Goal: Task Accomplishment & Management: Manage account settings

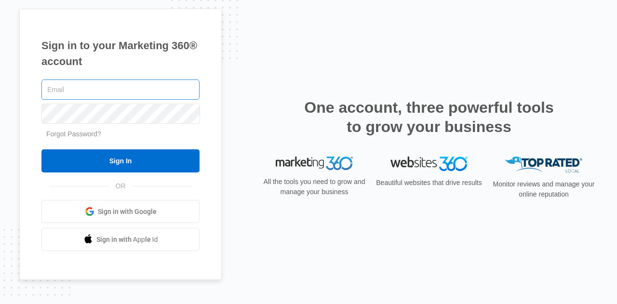
type input "[EMAIL_ADDRESS][DOMAIN_NAME]"
click at [75, 81] on input "[EMAIL_ADDRESS][DOMAIN_NAME]" at bounding box center [120, 90] width 158 height 20
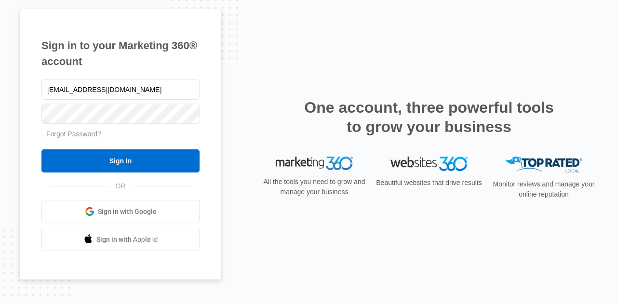
click at [131, 61] on h1 "Sign in to your Marketing 360® account" at bounding box center [120, 54] width 158 height 32
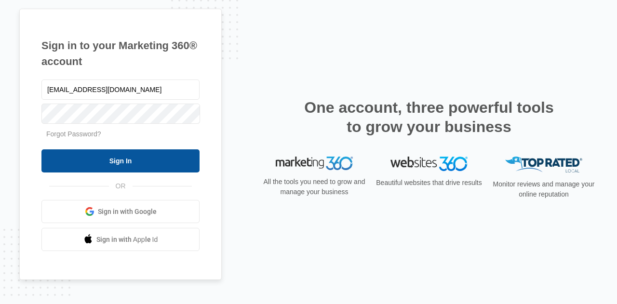
click at [130, 164] on input "Sign In" at bounding box center [120, 160] width 158 height 23
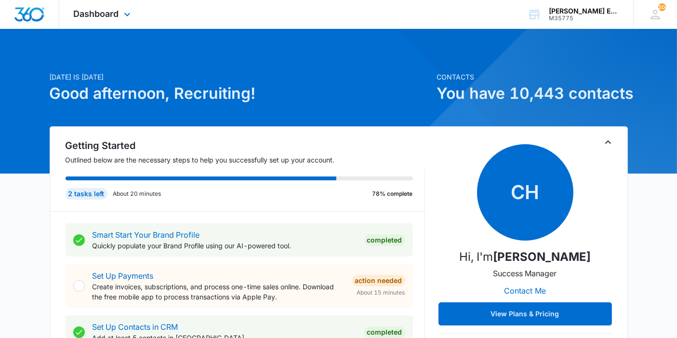
click at [125, 4] on div "Dashboard Apps Reputation Websites Forms CRM Email Social Shop Payments POS Con…" at bounding box center [103, 14] width 88 height 28
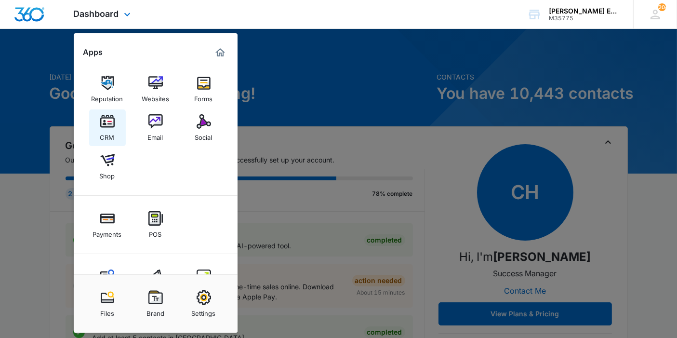
click at [120, 129] on link "CRM" at bounding box center [107, 127] width 37 height 37
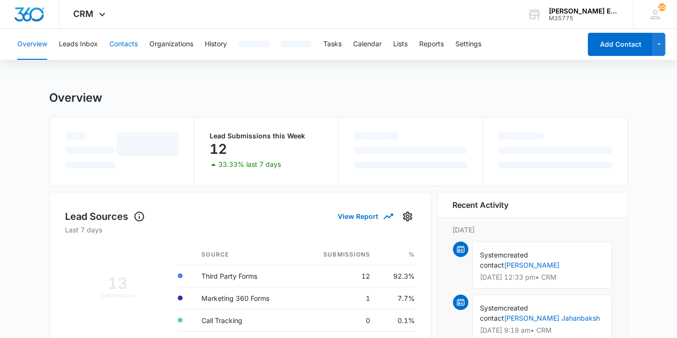
click at [131, 52] on button "Contacts" at bounding box center [123, 44] width 28 height 31
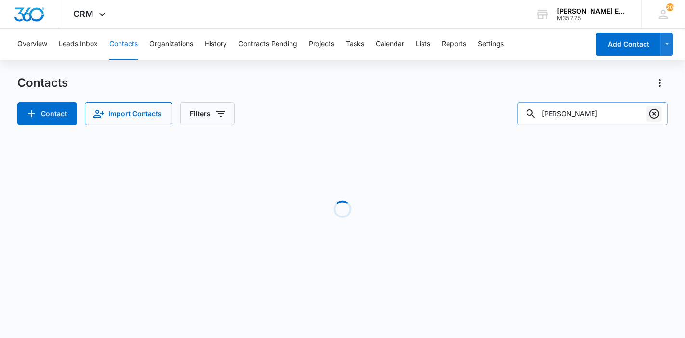
click at [656, 116] on icon "Clear" at bounding box center [655, 114] width 12 height 12
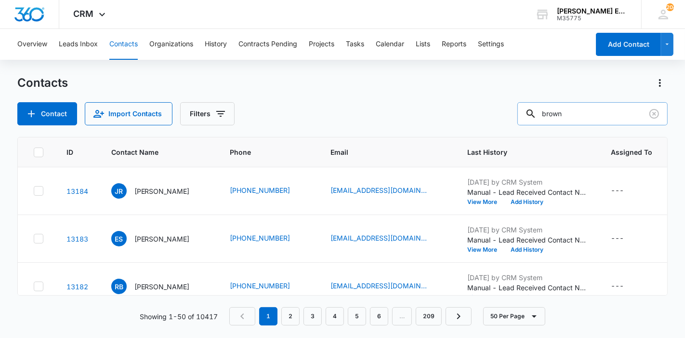
type input "brown"
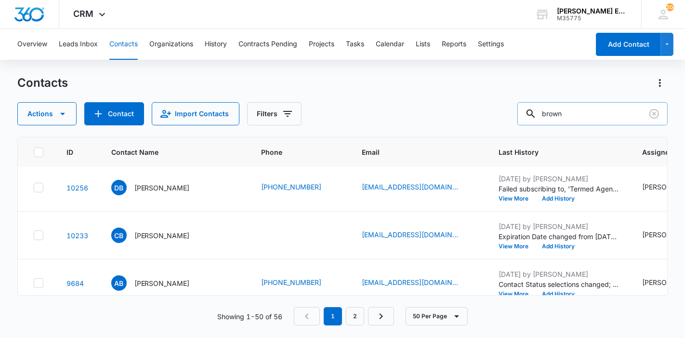
scroll to position [622, 0]
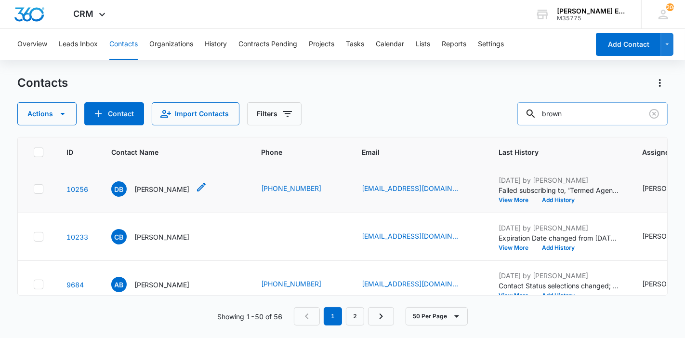
click at [157, 194] on p "[PERSON_NAME]" at bounding box center [161, 189] width 55 height 10
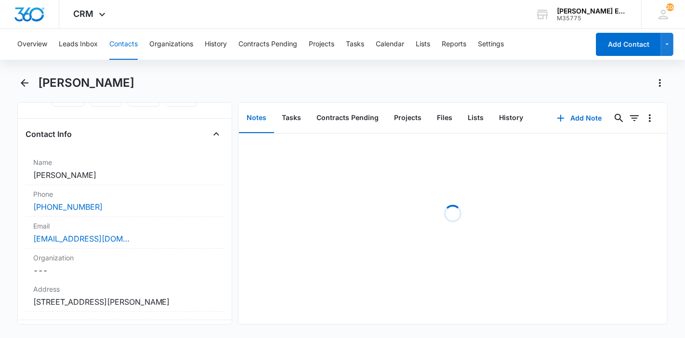
scroll to position [149, 0]
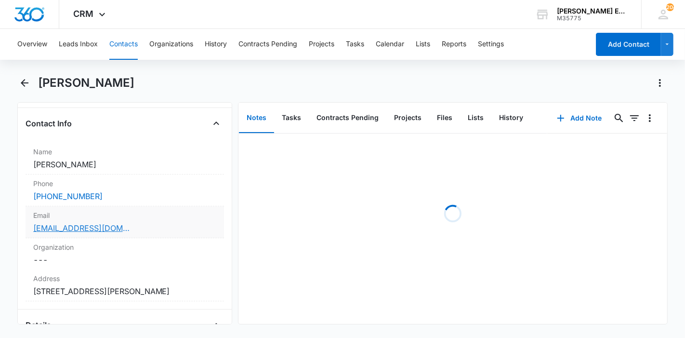
click at [66, 222] on link "[EMAIL_ADDRESS][DOMAIN_NAME]" at bounding box center [81, 228] width 96 height 12
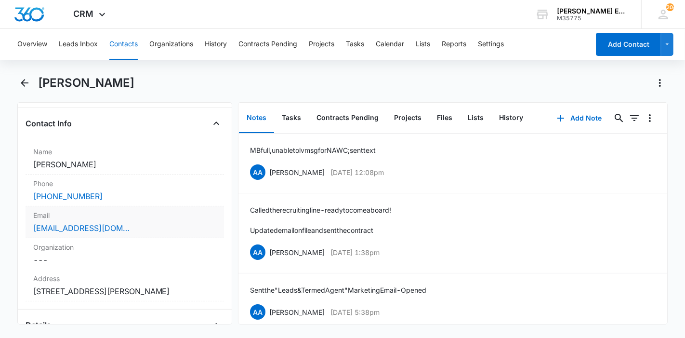
click at [133, 224] on div "[EMAIL_ADDRESS][DOMAIN_NAME]" at bounding box center [124, 228] width 183 height 12
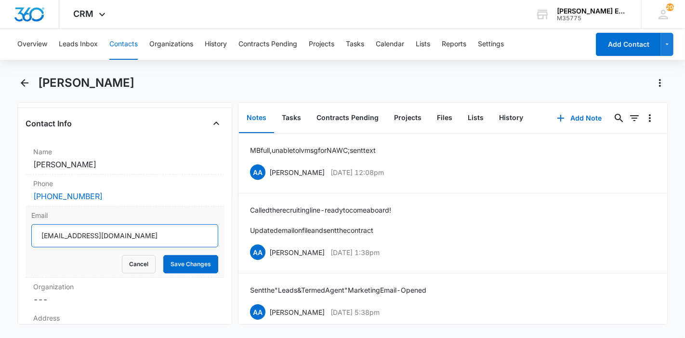
click at [127, 241] on input "[EMAIL_ADDRESS][DOMAIN_NAME]" at bounding box center [124, 235] width 187 height 23
type input "[EMAIL_ADDRESS][DOMAIN_NAME]"
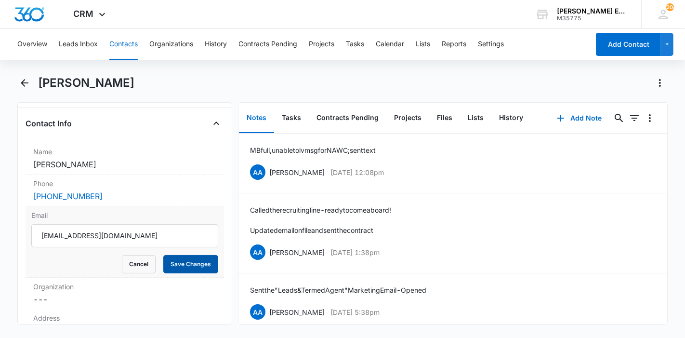
click at [169, 262] on button "Save Changes" at bounding box center [190, 264] width 55 height 18
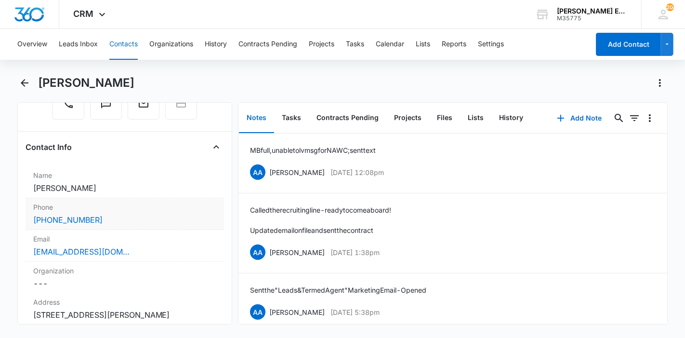
scroll to position [126, 0]
click at [87, 213] on link "[PHONE_NUMBER]" at bounding box center [67, 219] width 69 height 12
click at [151, 214] on div "[PHONE_NUMBER]" at bounding box center [124, 219] width 183 height 12
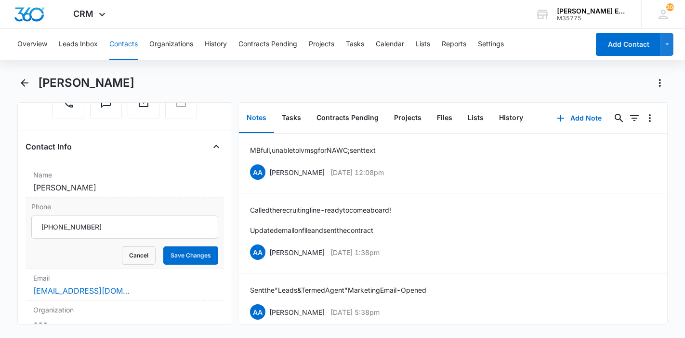
click at [143, 225] on input "Phone" at bounding box center [124, 226] width 187 height 23
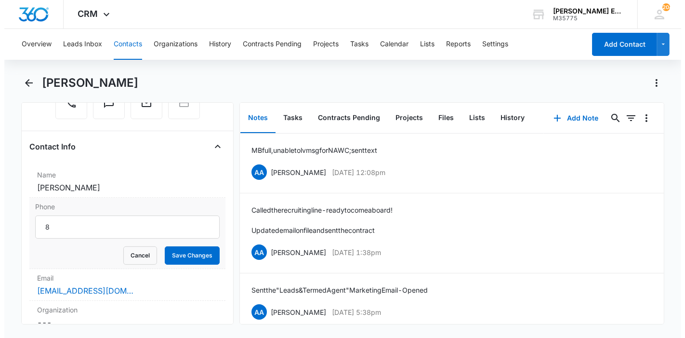
scroll to position [0, 0]
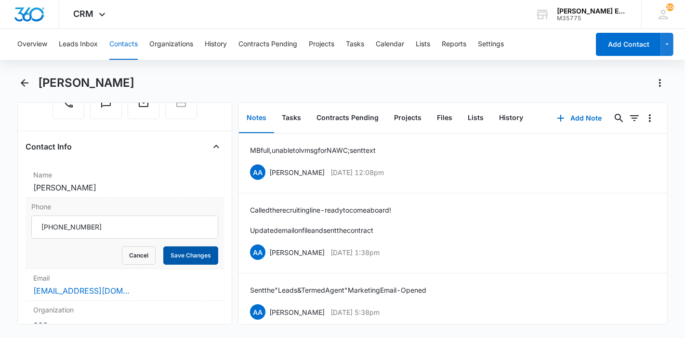
type input "[PHONE_NUMBER]"
click at [194, 250] on button "Save Changes" at bounding box center [190, 255] width 55 height 18
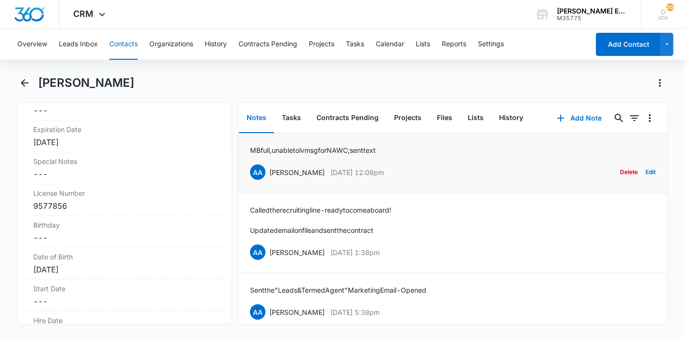
click at [381, 181] on li "MB full, unable to lv msg for NAWC; sent text AA [PERSON_NAME] [DATE] 12:08pm D…" at bounding box center [453, 163] width 429 height 60
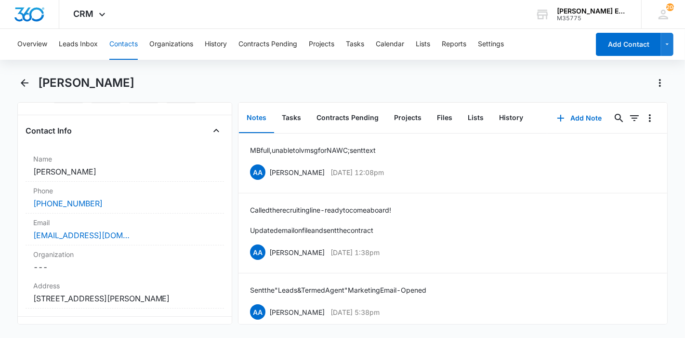
scroll to position [145, 0]
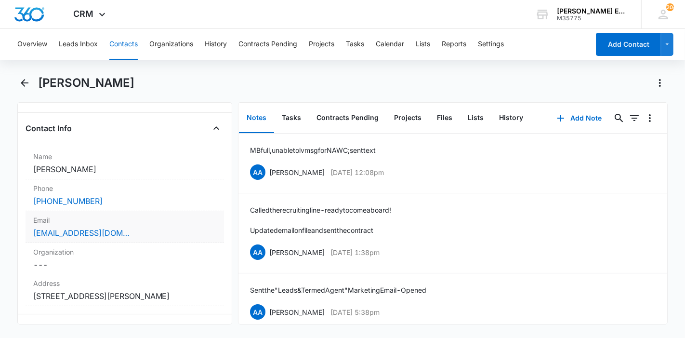
click at [123, 216] on label "Email" at bounding box center [124, 220] width 183 height 10
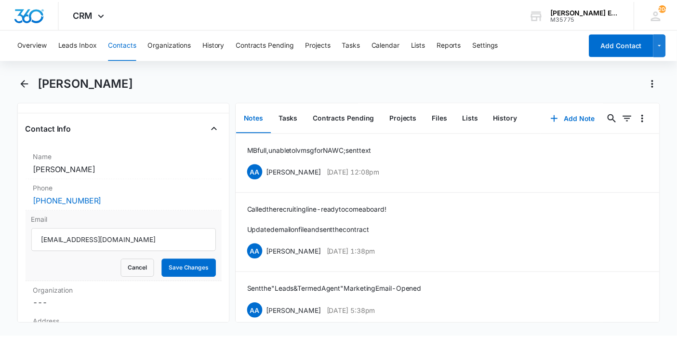
scroll to position [0, 0]
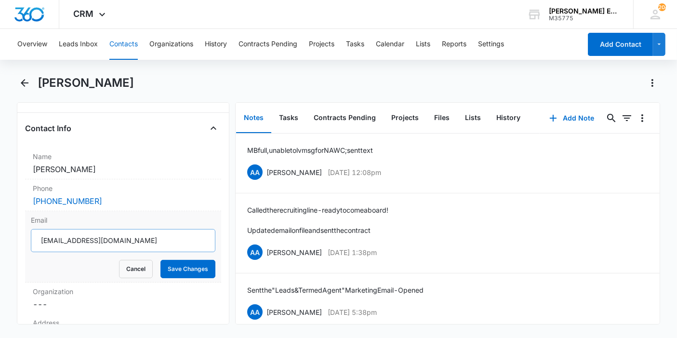
click at [123, 231] on input "[EMAIL_ADDRESS][DOMAIN_NAME]" at bounding box center [123, 240] width 185 height 23
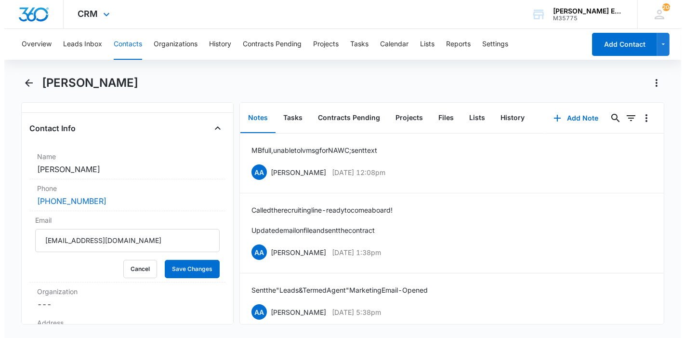
scroll to position [0, 0]
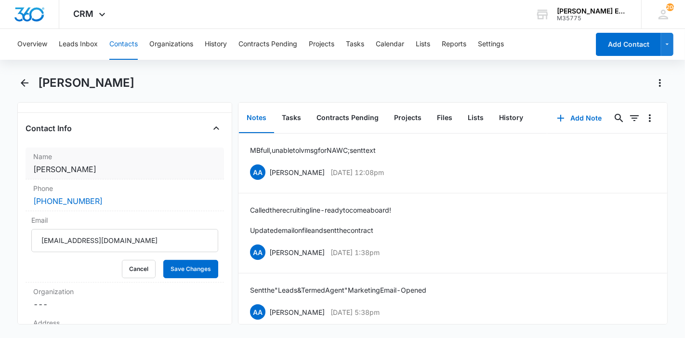
click at [88, 161] on div "Name Cancel Save Changes [PERSON_NAME]" at bounding box center [125, 163] width 199 height 32
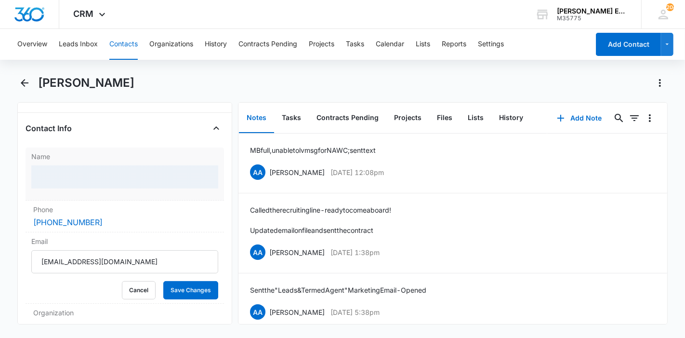
click at [85, 176] on div at bounding box center [124, 176] width 187 height 23
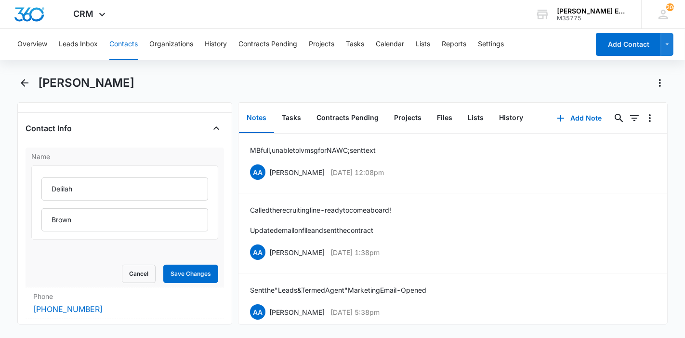
click at [85, 177] on input "Delilah" at bounding box center [124, 188] width 167 height 23
click at [83, 184] on input "Delilah" at bounding box center [124, 188] width 167 height 23
